Goal: Information Seeking & Learning: Learn about a topic

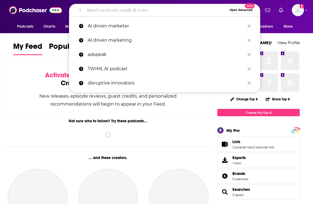
click at [101, 13] on input "Search podcasts, credits, & more..." at bounding box center [155, 10] width 143 height 9
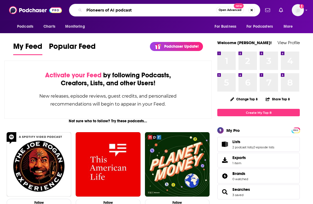
type input "Pioneers of AI podcast"
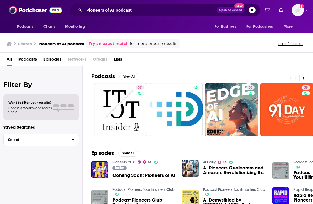
click at [122, 175] on span "Coming Soon: Pioneers of AI" at bounding box center [143, 175] width 63 height 5
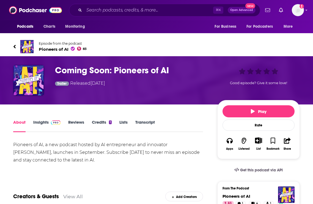
click at [102, 124] on link "Credits 1" at bounding box center [102, 126] width 20 height 13
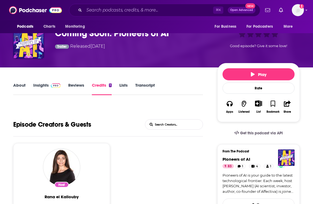
scroll to position [82, 0]
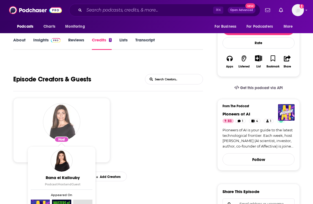
click at [51, 126] on img "Rana el Kaliouby" at bounding box center [61, 121] width 37 height 37
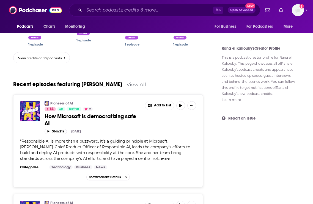
scroll to position [375, 0]
